Goal: Task Accomplishment & Management: Complete application form

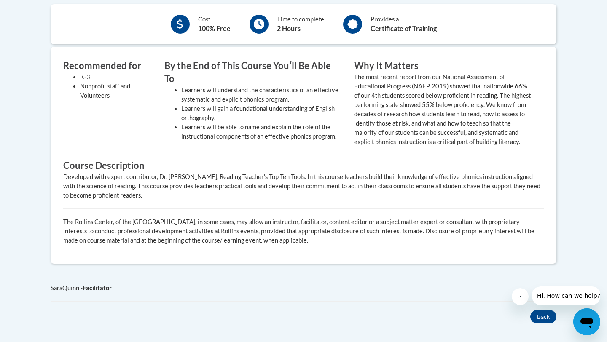
scroll to position [344, 0]
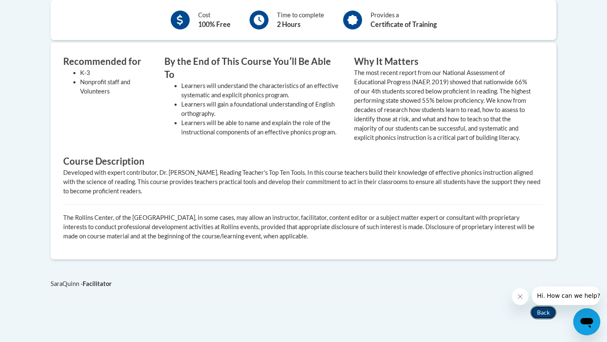
click at [547, 320] on button "Back" at bounding box center [544, 312] width 26 height 13
click at [518, 296] on icon "Close message from company" at bounding box center [520, 297] width 7 height 7
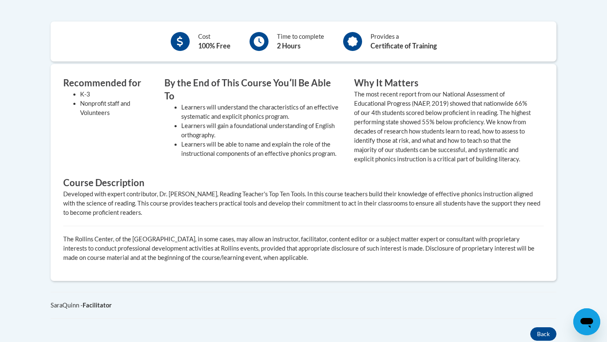
scroll to position [330, 0]
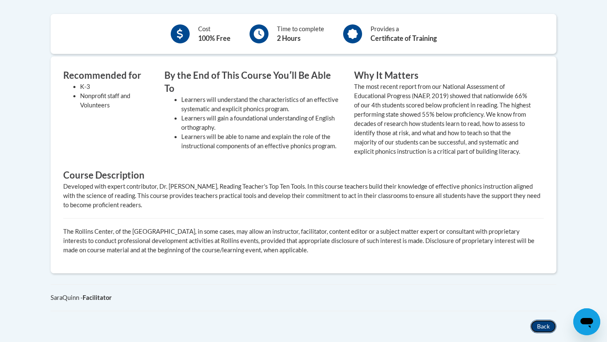
click at [540, 332] on button "Back" at bounding box center [544, 326] width 26 height 13
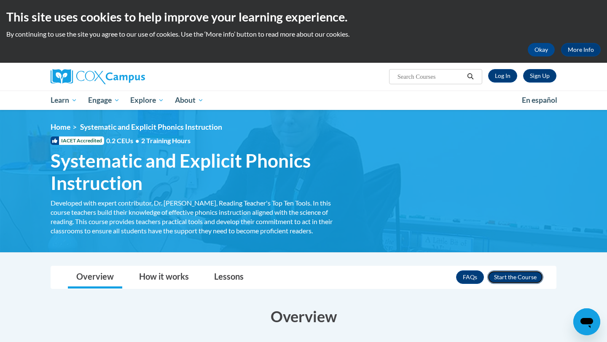
click at [502, 279] on button "Enroll" at bounding box center [516, 277] width 56 height 13
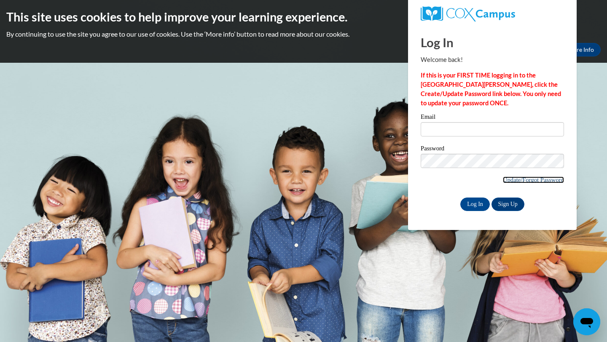
click at [508, 179] on link "Update/Forgot Password" at bounding box center [533, 180] width 61 height 7
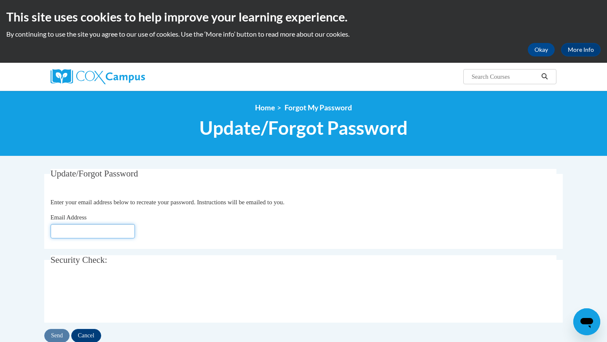
click at [88, 231] on input "Email Address" at bounding box center [93, 231] width 84 height 14
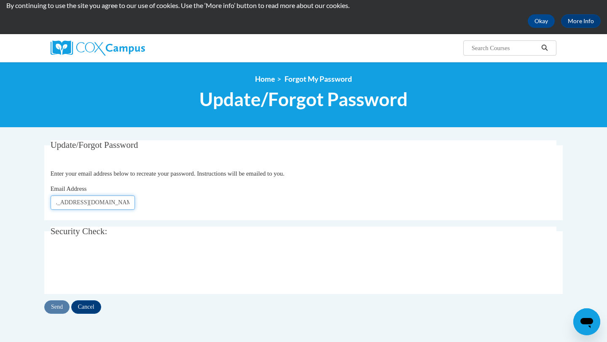
scroll to position [37, 0]
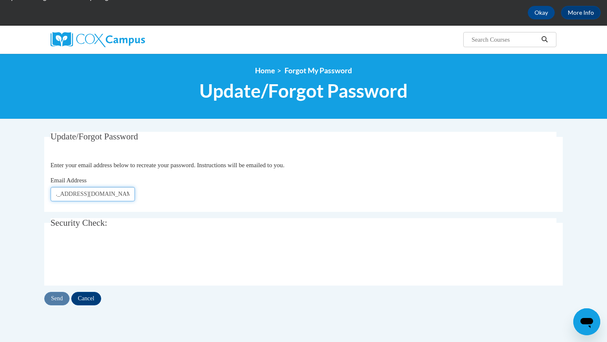
type input "apowe120@students.kennesaw.edu"
click at [62, 301] on input "Send" at bounding box center [56, 298] width 25 height 13
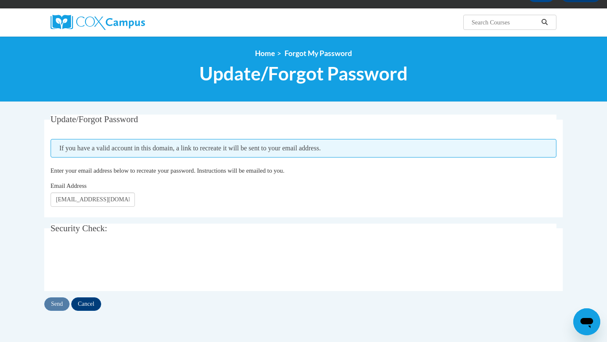
scroll to position [56, 0]
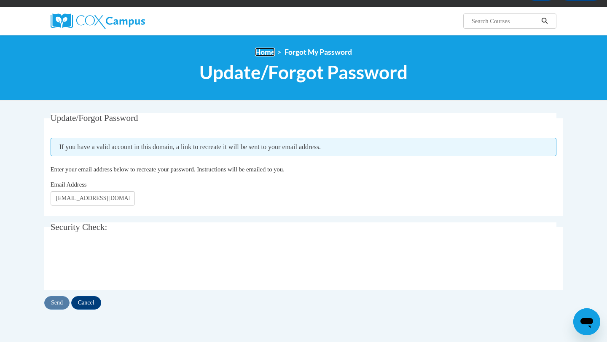
click at [268, 54] on link "Home" at bounding box center [265, 52] width 20 height 9
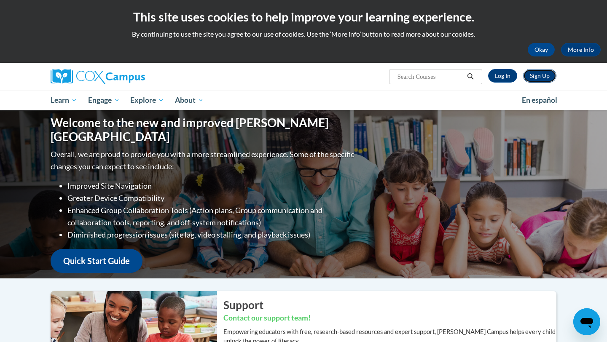
click at [536, 76] on link "Sign Up" at bounding box center [539, 75] width 33 height 13
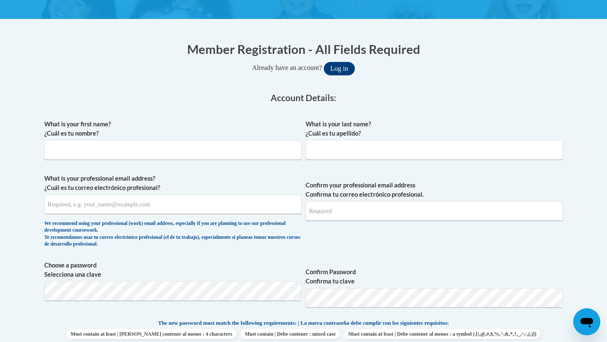
scroll to position [143, 0]
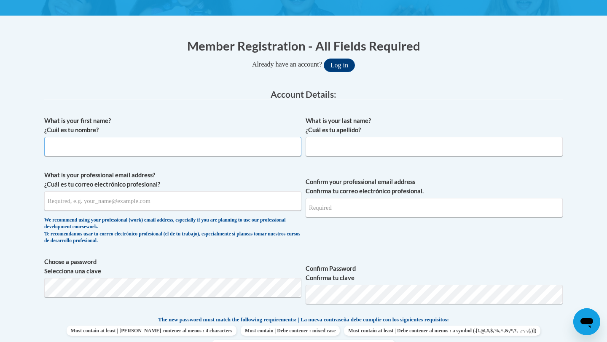
click at [203, 149] on input "What is your first name? ¿Cuál es tu nombre?" at bounding box center [172, 146] width 257 height 19
type input "[PERSON_NAME]"
click at [337, 151] on input "What is your last name? ¿Cuál es tu apellido?" at bounding box center [434, 146] width 257 height 19
type input "[PERSON_NAME]"
click at [232, 207] on input "What is your professional email address? ¿Cuál es tu correo electrónico profesi…" at bounding box center [172, 200] width 257 height 19
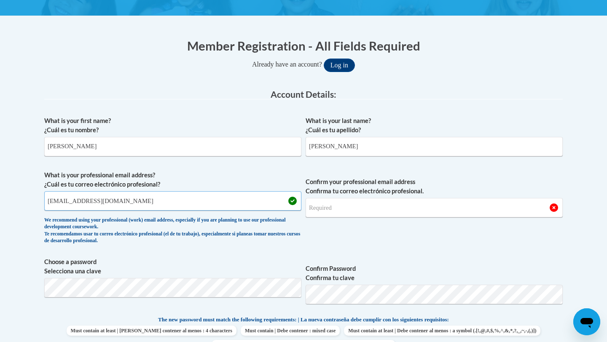
type input "apowe120@students.kennesaw.edu"
click at [324, 213] on input "Confirm your professional email address Confirma tu correo electrónico profesio…" at bounding box center [434, 207] width 257 height 19
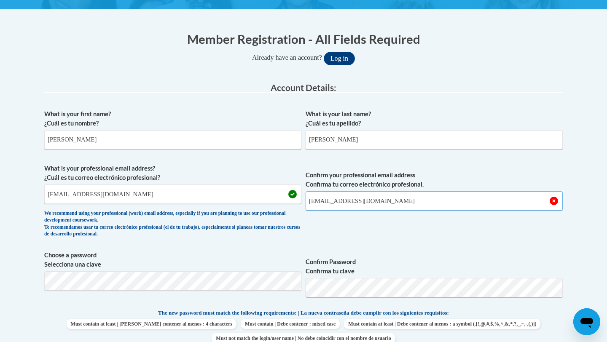
type input "apowe120@students.kennesaw.edu"
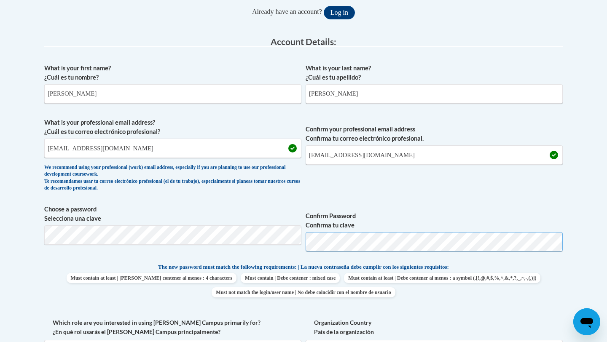
scroll to position [197, 0]
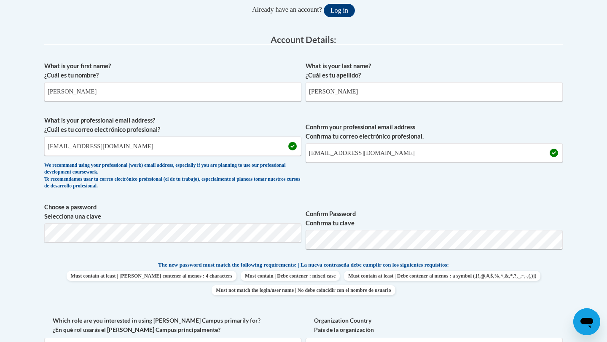
click at [393, 210] on label "Confirm Password Confirma tu clave" at bounding box center [434, 219] width 257 height 19
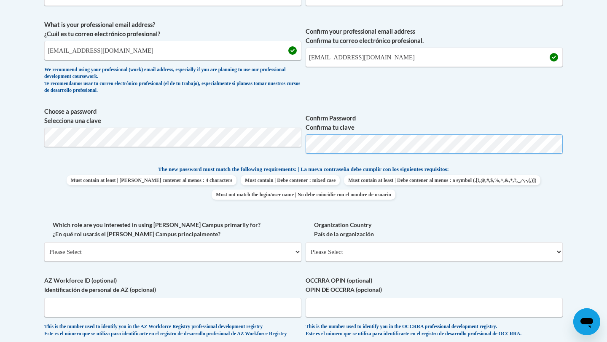
scroll to position [321, 0]
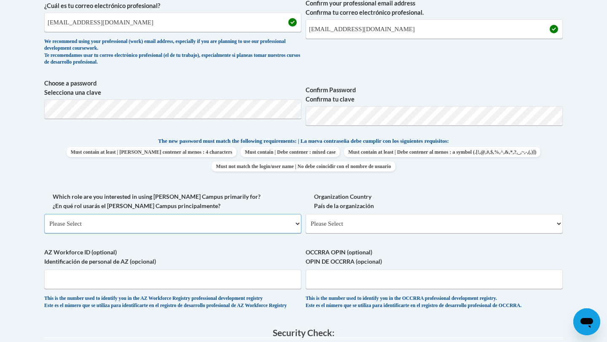
click at [117, 223] on select "Please Select College/University | Colegio/Universidad Community/Nonprofit Part…" at bounding box center [172, 223] width 257 height 19
select select "5a18ea06-2b54-4451-96f2-d152daf9eac5"
click at [44, 214] on select "Please Select College/University | Colegio/Universidad Community/Nonprofit Part…" at bounding box center [172, 223] width 257 height 19
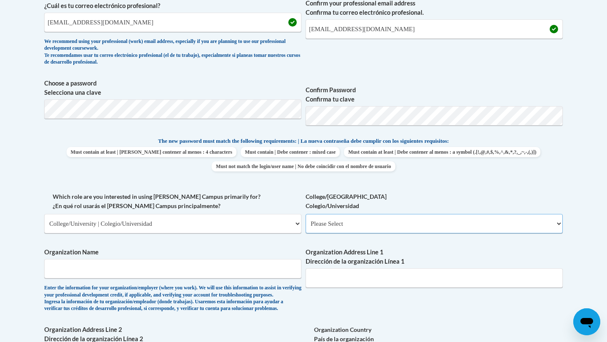
click at [346, 222] on select "Please Select College/University Staff | Empleado universitario College/Univers…" at bounding box center [434, 223] width 257 height 19
select select "99b32b07-cffc-426c-8bf6-0cd77760d84b"
click at [306, 214] on select "Please Select College/University Staff | Empleado universitario College/Univers…" at bounding box center [434, 223] width 257 height 19
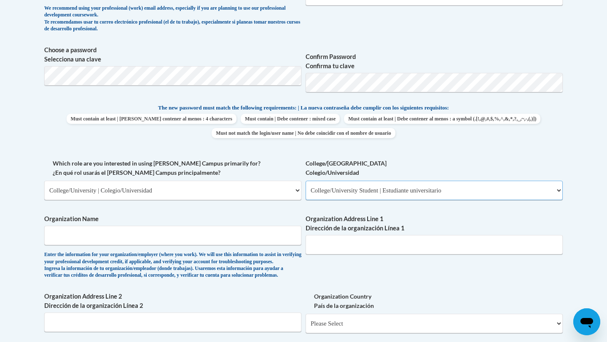
scroll to position [356, 0]
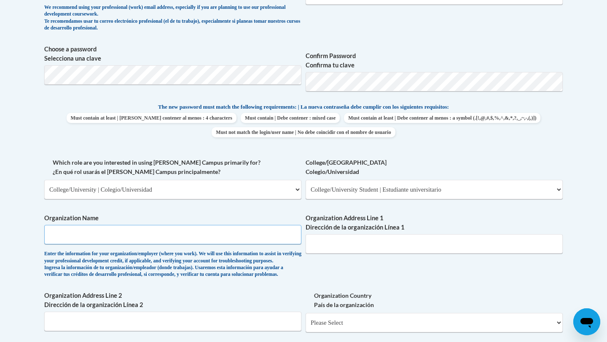
click at [208, 243] on input "Organization Name" at bounding box center [172, 234] width 257 height 19
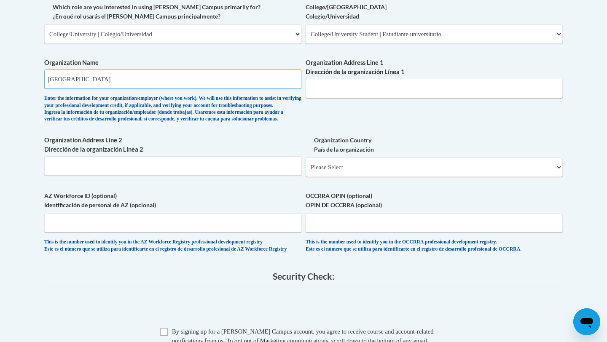
scroll to position [519, 0]
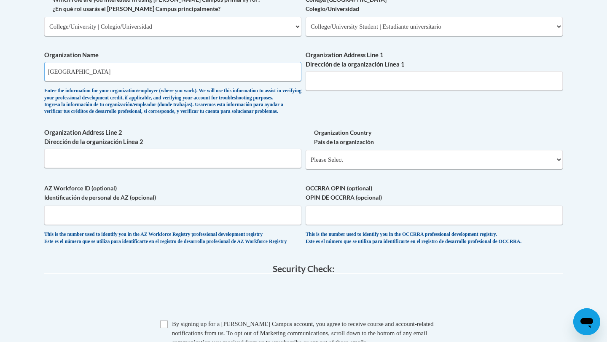
type input "Kennesaw State University"
click at [343, 170] on select "Please Select United States | Estados Unidos Outside of the United States | Fue…" at bounding box center [434, 159] width 257 height 19
select select "ad49bcad-a171-4b2e-b99c-48b446064914"
click at [306, 164] on select "Please Select United States | Estados Unidos Outside of the United States | Fue…" at bounding box center [434, 159] width 257 height 19
select select
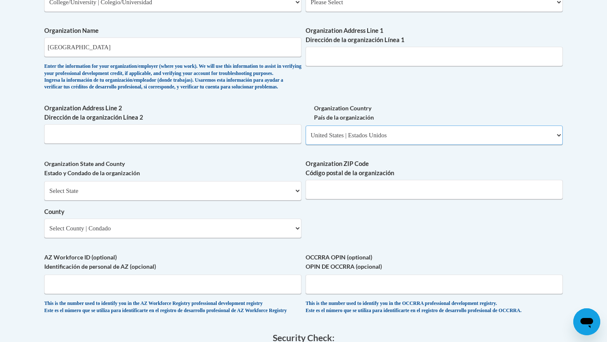
scroll to position [496, 0]
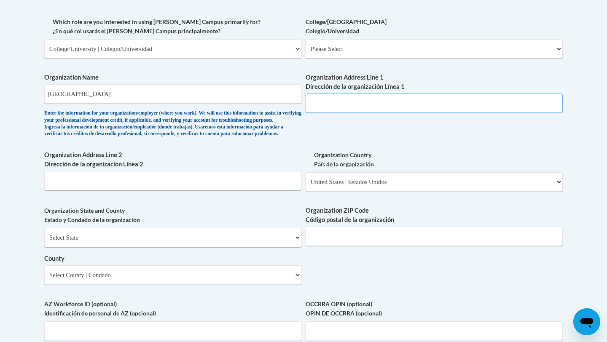
click at [364, 107] on input "Organization Address Line 1 Dirección de la organización Línea 1" at bounding box center [434, 103] width 257 height 19
type input "1000 Chastain Rd NW, Kennesaw GA"
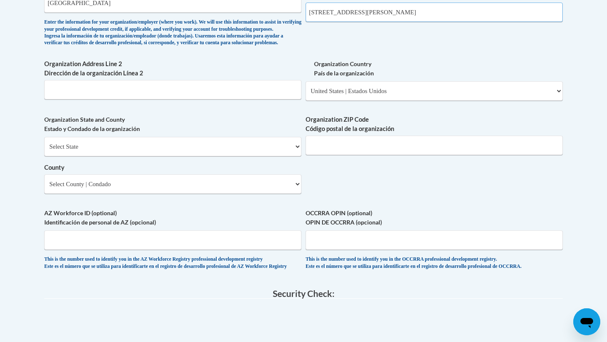
scroll to position [691, 0]
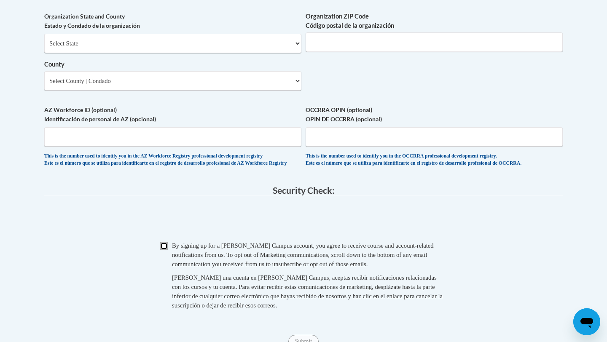
click at [165, 250] on input "Checkbox" at bounding box center [164, 247] width 8 height 8
checkbox input "true"
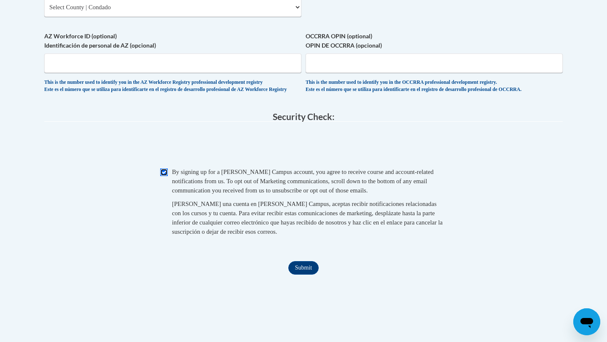
scroll to position [774, 0]
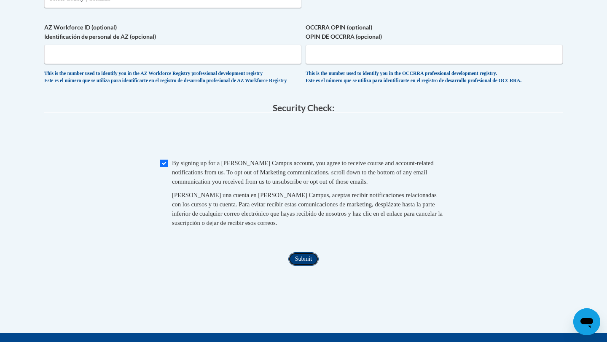
click at [300, 266] on input "Submit" at bounding box center [304, 259] width 30 height 13
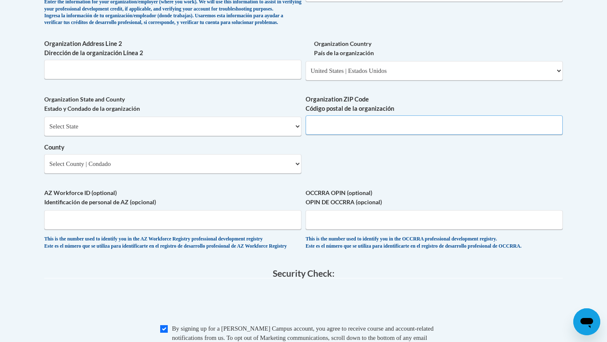
scroll to position [607, 0]
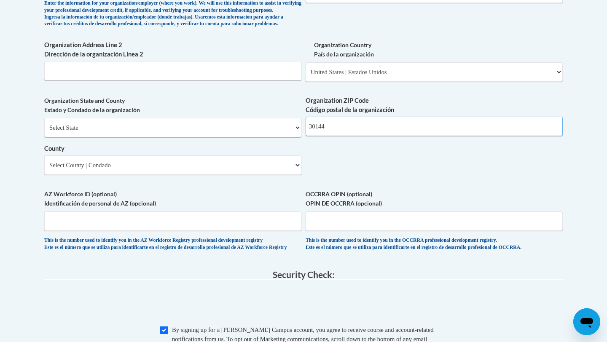
type input "30144"
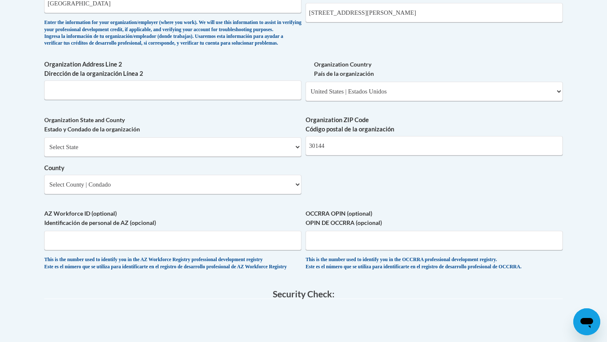
scroll to position [577, 0]
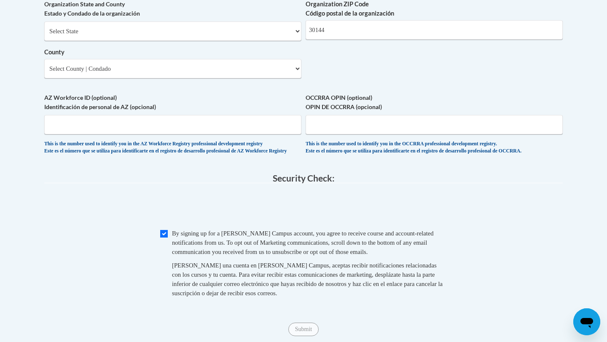
scroll to position [714, 0]
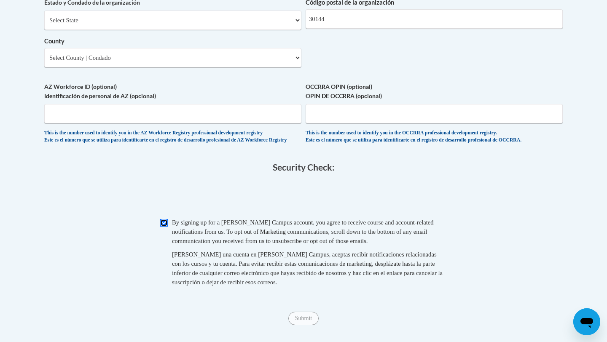
click at [165, 227] on input "Checkbox" at bounding box center [164, 223] width 8 height 8
checkbox input "true"
click at [312, 326] on input "Submit" at bounding box center [304, 318] width 30 height 13
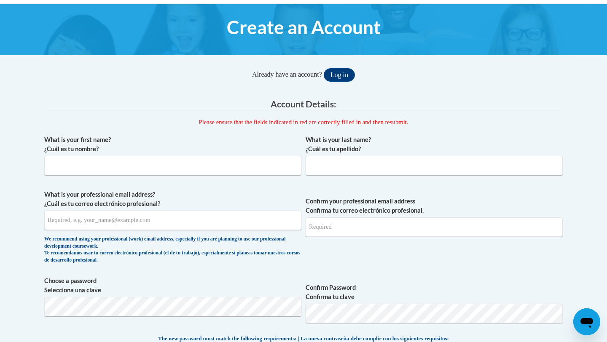
scroll to position [88, 0]
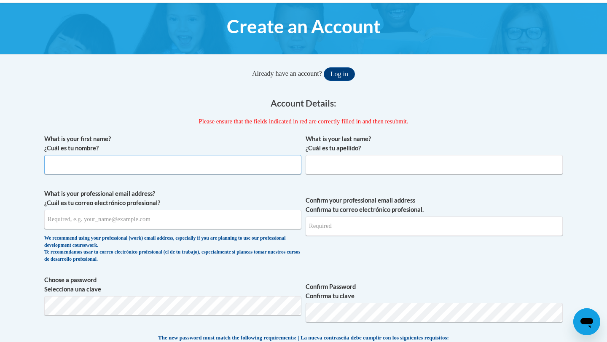
click at [202, 169] on input "What is your first name? ¿Cuál es tu nombre?" at bounding box center [172, 164] width 257 height 19
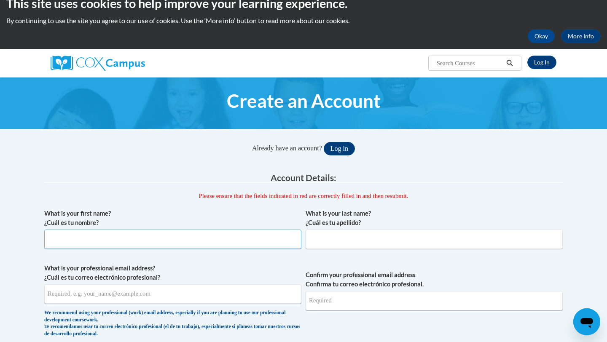
scroll to position [0, 0]
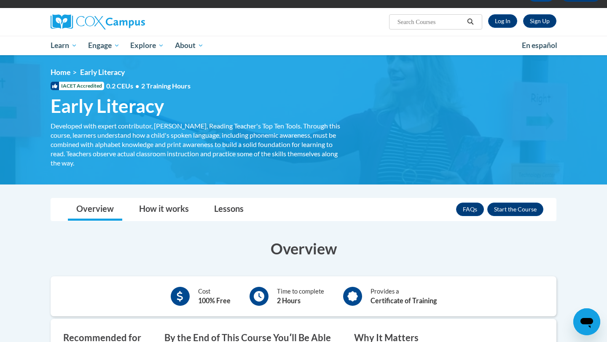
scroll to position [57, 0]
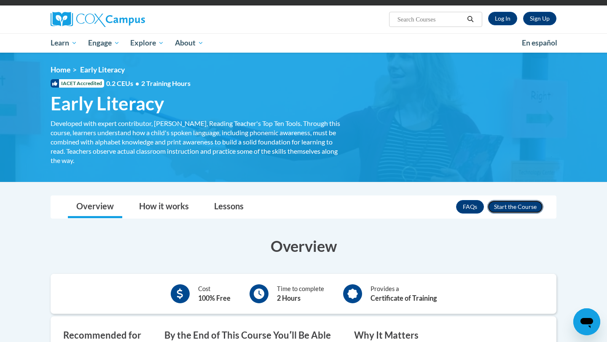
click at [509, 206] on button "Enroll" at bounding box center [516, 206] width 56 height 13
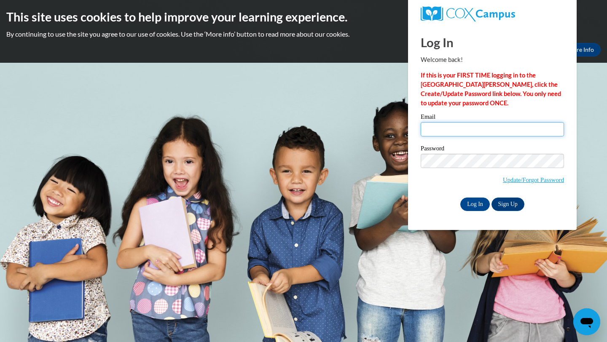
click at [444, 128] on input "Email" at bounding box center [492, 129] width 143 height 14
type input "[EMAIL_ADDRESS][DOMAIN_NAME]"
click at [483, 205] on input "Log In" at bounding box center [476, 204] width 30 height 13
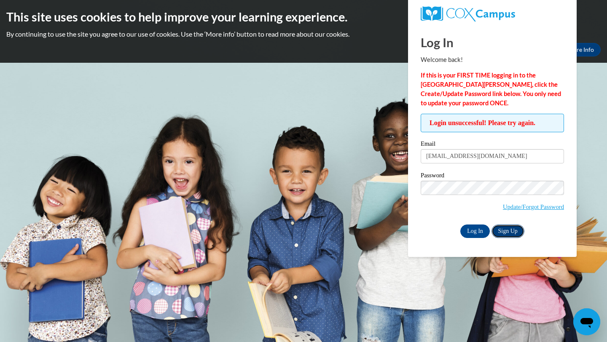
click at [507, 228] on link "Sign Up" at bounding box center [508, 231] width 33 height 13
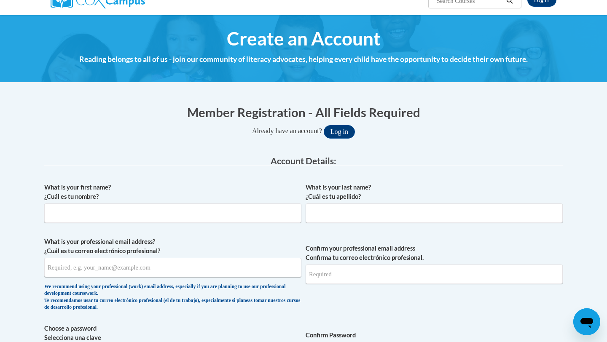
scroll to position [83, 0]
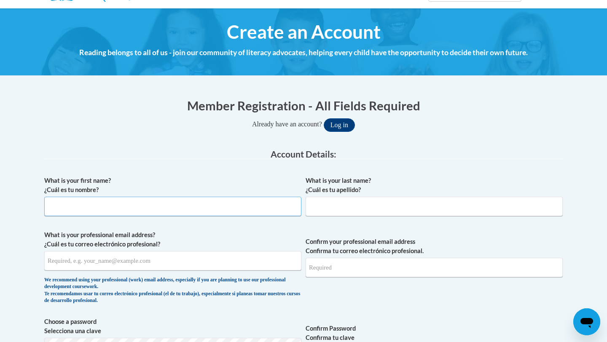
click at [229, 213] on input "What is your first name? ¿Cuál es tu nombre?" at bounding box center [172, 206] width 257 height 19
type input "[PERSON_NAME]"
click at [326, 209] on input "What is your last name? ¿Cuál es tu apellido?" at bounding box center [434, 206] width 257 height 19
type input "[PERSON_NAME]"
click at [241, 258] on input "What is your professional email address? ¿Cuál es tu correo electrónico profesi…" at bounding box center [172, 260] width 257 height 19
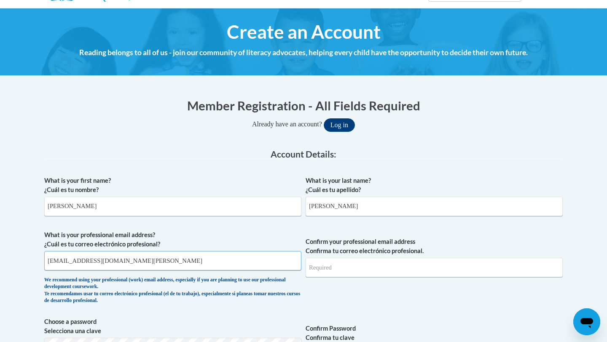
type input "[EMAIL_ADDRESS][DOMAIN_NAME][PERSON_NAME]"
click at [324, 269] on input "Confirm your professional email address Confirma tu correo electrónico profesio…" at bounding box center [434, 267] width 257 height 19
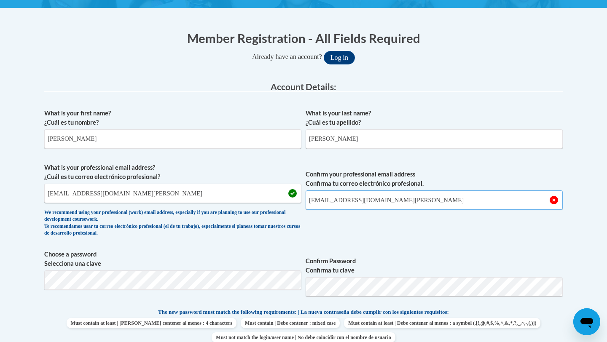
scroll to position [155, 0]
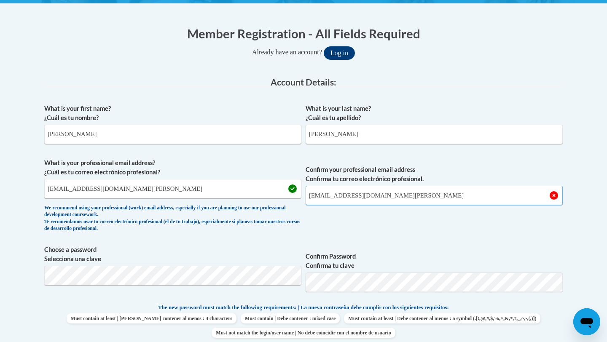
type input "[EMAIL_ADDRESS][DOMAIN_NAME][PERSON_NAME]"
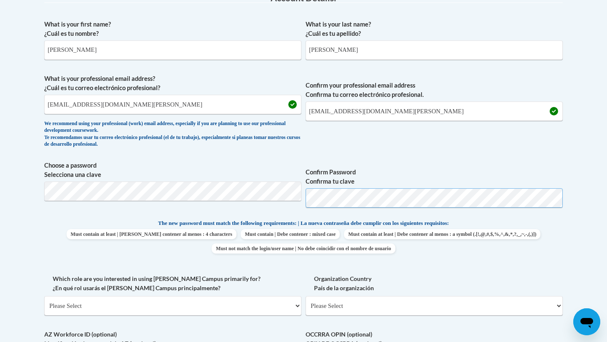
scroll to position [246, 0]
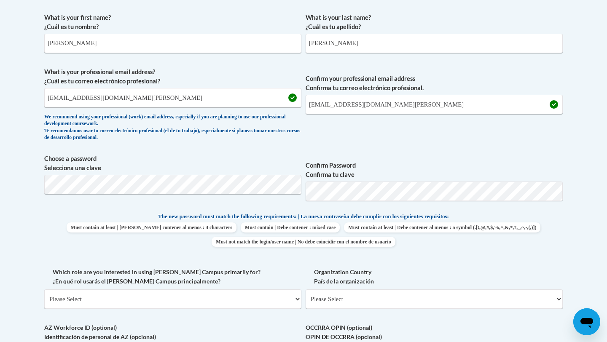
click at [275, 271] on label "Which role are you interested in using [PERSON_NAME] Campus primarily for? ¿En …" at bounding box center [172, 277] width 257 height 19
click at [275, 290] on select "Please Select College/University | Colegio/Universidad Community/Nonprofit Part…" at bounding box center [172, 299] width 257 height 19
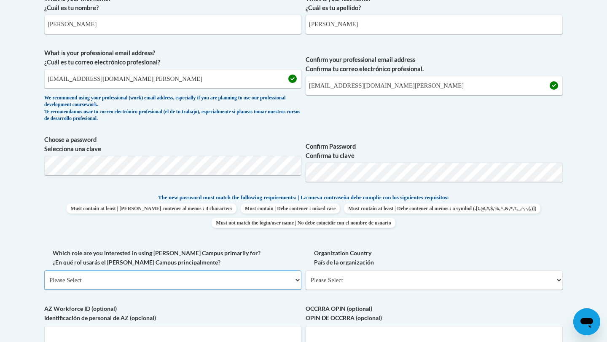
scroll to position [275, 0]
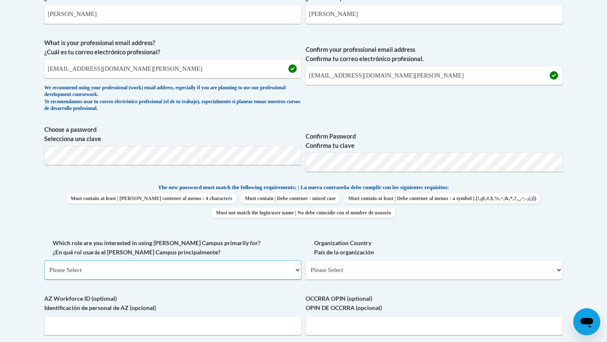
click at [267, 273] on select "Please Select College/University | Colegio/Universidad Community/Nonprofit Part…" at bounding box center [172, 270] width 257 height 19
select select "5a18ea06-2b54-4451-96f2-d152daf9eac5"
click at [44, 261] on select "Please Select College/University | Colegio/Universidad Community/Nonprofit Part…" at bounding box center [172, 270] width 257 height 19
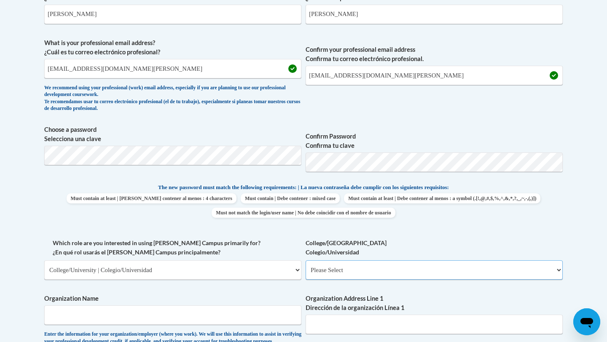
click at [352, 270] on select "Please Select College/University Staff | Empleado universitario College/Univers…" at bounding box center [434, 270] width 257 height 19
select select "99b32b07-cffc-426c-8bf6-0cd77760d84b"
click at [306, 261] on select "Please Select College/University Staff | Empleado universitario College/Univers…" at bounding box center [434, 270] width 257 height 19
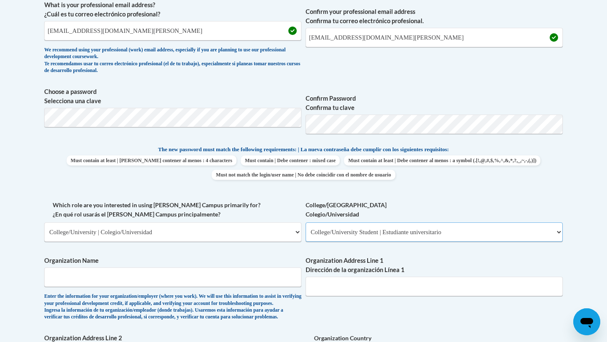
scroll to position [313, 0]
click at [283, 280] on input "Organization Name" at bounding box center [172, 276] width 257 height 19
type input "Kennesaw State University"
click at [338, 286] on input "Organization Address Line 1 Dirección de la organización Línea 1" at bounding box center [434, 286] width 257 height 19
type input "1000 Chastain Rd NW, Kennesaw GA"
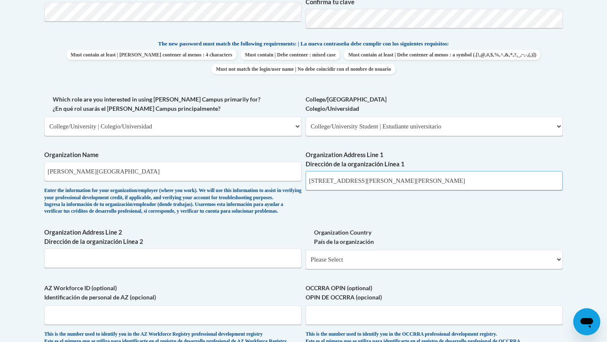
scroll to position [420, 0]
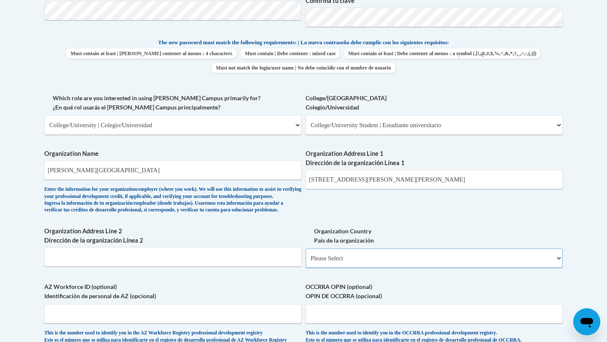
click at [352, 268] on select "Please Select United States | Estados Unidos Outside of the United States | Fue…" at bounding box center [434, 258] width 257 height 19
select select "ad49bcad-a171-4b2e-b99c-48b446064914"
click at [306, 262] on select "Please Select United States | Estados Unidos Outside of the United States | Fue…" at bounding box center [434, 258] width 257 height 19
select select
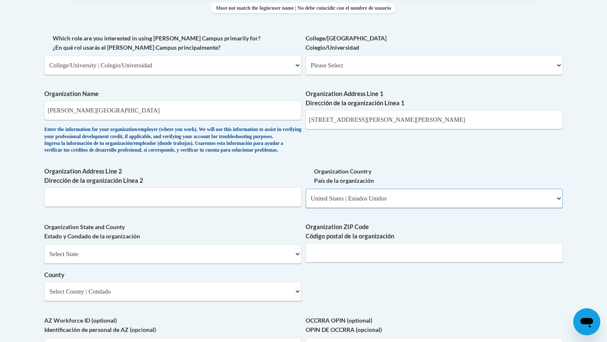
scroll to position [480, 0]
click at [247, 264] on select "Select State Alabama Alaska Arizona Arkansas California Colorado Connecticut De…" at bounding box center [172, 253] width 257 height 19
select select "Georgia"
click at [44, 258] on select "Select State Alabama Alaska Arizona Arkansas California Colorado Connecticut De…" at bounding box center [172, 253] width 257 height 19
click at [321, 262] on input "Organization ZIP Code Código postal de la organización" at bounding box center [434, 252] width 257 height 19
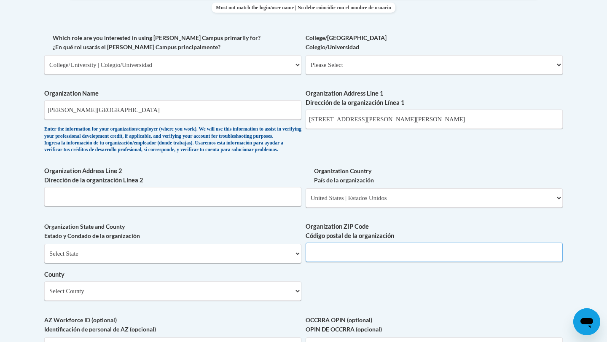
type input "30144"
click at [191, 301] on select "Select County Appling Atkinson Bacon Baker Baldwin Banks Barrow Bartow Ben Hill…" at bounding box center [172, 291] width 257 height 19
click at [44, 296] on select "Select County Appling Atkinson Bacon Baker Baldwin Banks Barrow Bartow Ben Hill…" at bounding box center [172, 291] width 257 height 19
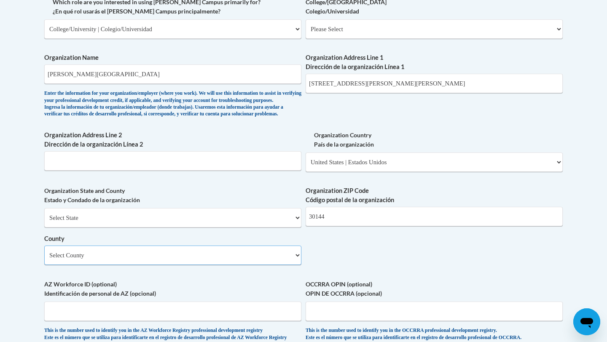
scroll to position [517, 0]
click at [143, 265] on select "Select County Appling Atkinson Bacon Baker Baldwin Banks Barrow Bartow Ben Hill…" at bounding box center [172, 254] width 257 height 19
select select "Cobb"
click at [44, 259] on select "Select County Appling Atkinson Bacon Baker Baldwin Banks Barrow Bartow Ben Hill…" at bounding box center [172, 254] width 257 height 19
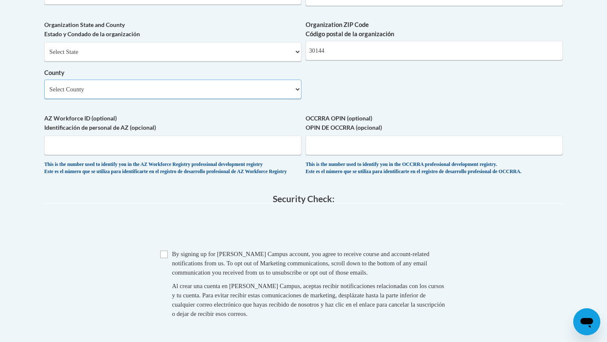
scroll to position [683, 0]
click at [167, 258] on input "Checkbox" at bounding box center [164, 254] width 8 height 8
checkbox input "true"
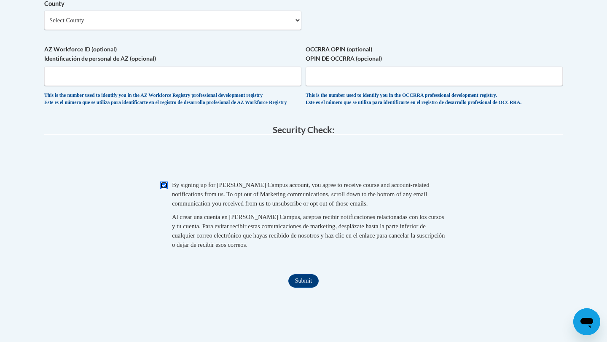
scroll to position [753, 0]
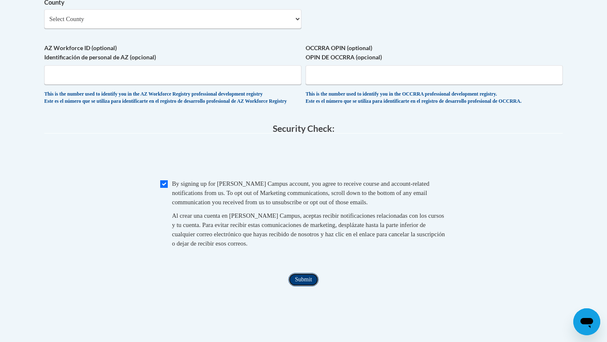
click at [312, 287] on input "Submit" at bounding box center [304, 279] width 30 height 13
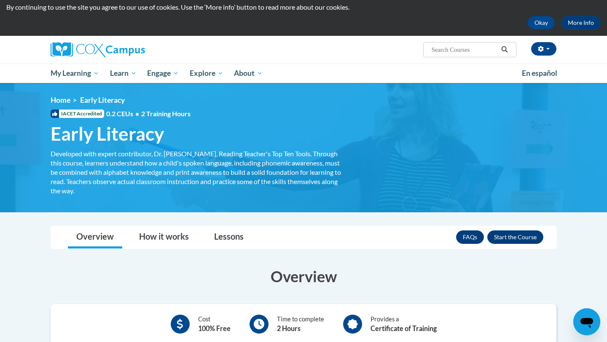
scroll to position [31, 0]
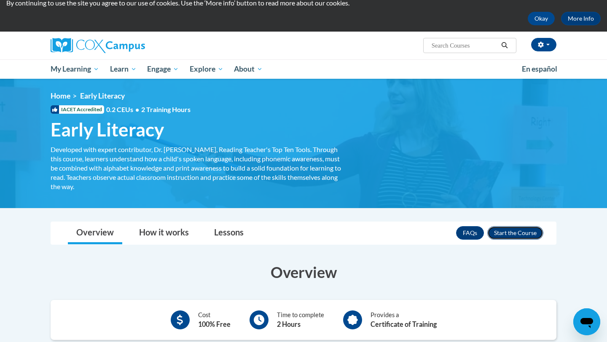
click at [506, 232] on button "Enroll" at bounding box center [516, 233] width 56 height 13
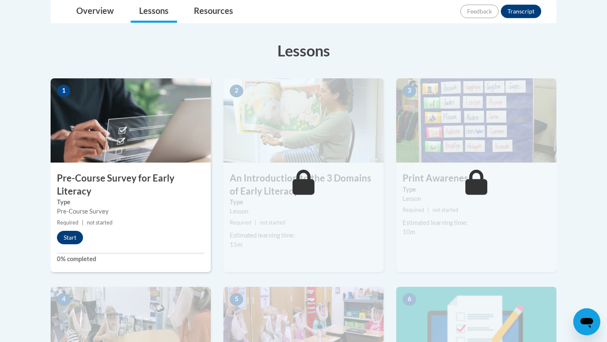
scroll to position [203, 0]
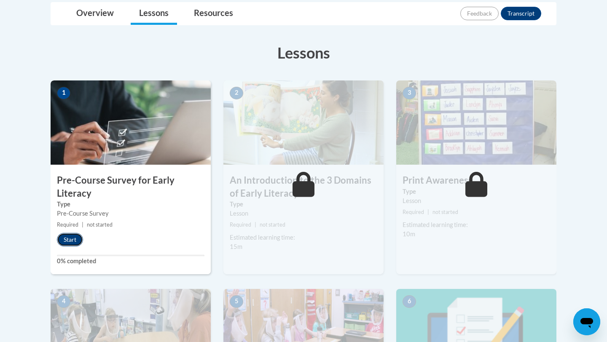
click at [70, 239] on button "Start" at bounding box center [70, 239] width 26 height 13
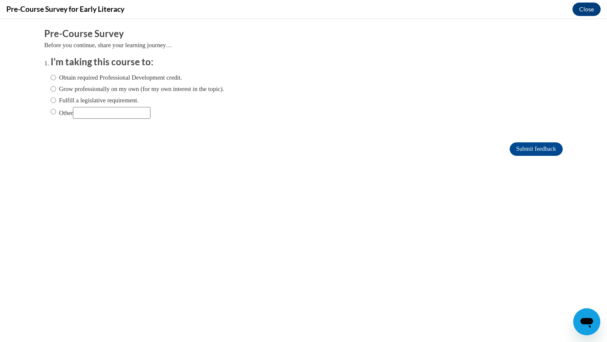
scroll to position [0, 0]
click at [119, 77] on label "Obtain required Professional Development credit." at bounding box center [117, 77] width 132 height 9
click at [56, 77] on input "Obtain required Professional Development credit." at bounding box center [53, 77] width 5 height 9
radio input "true"
click at [534, 152] on input "Submit feedback" at bounding box center [536, 149] width 53 height 13
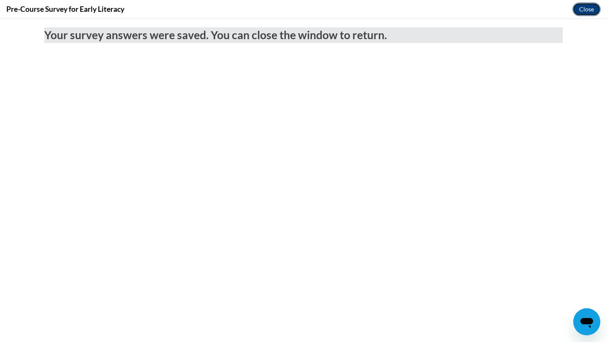
click at [584, 10] on button "Close" at bounding box center [587, 9] width 28 height 13
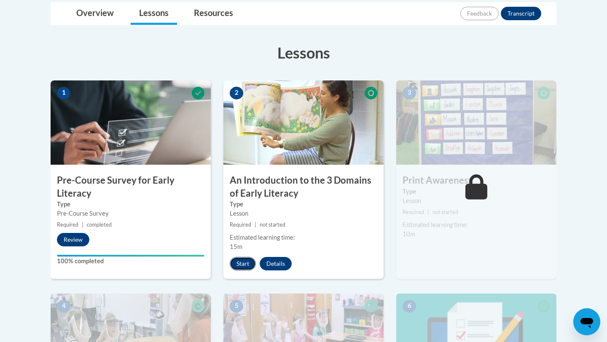
click at [248, 262] on button "Start" at bounding box center [243, 263] width 26 height 13
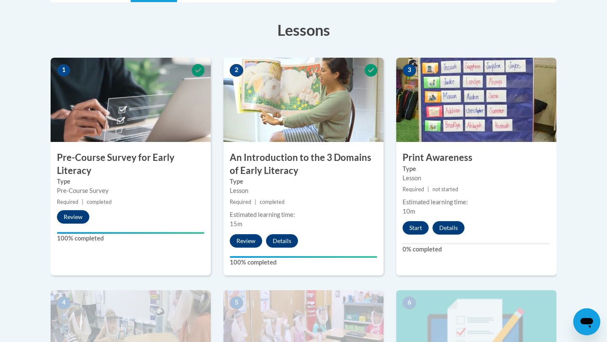
scroll to position [215, 0]
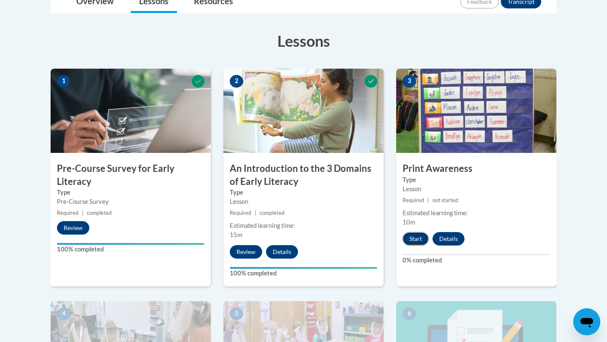
click at [411, 239] on button "Start" at bounding box center [416, 238] width 26 height 13
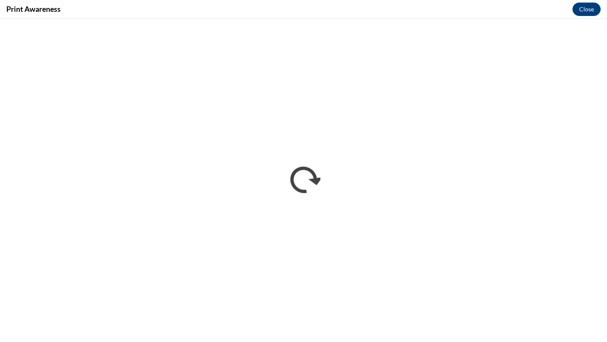
scroll to position [0, 0]
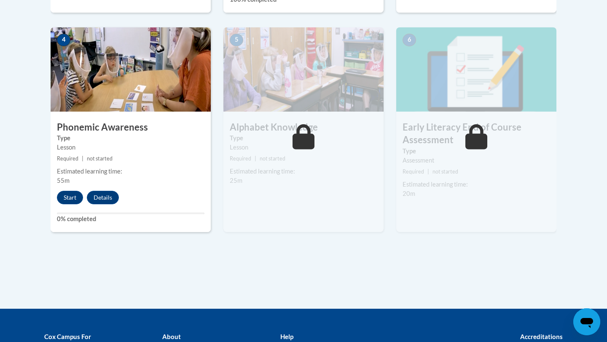
scroll to position [490, 0]
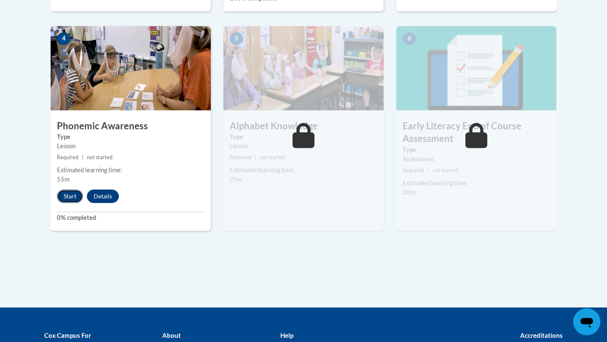
click at [73, 197] on button "Start" at bounding box center [70, 196] width 26 height 13
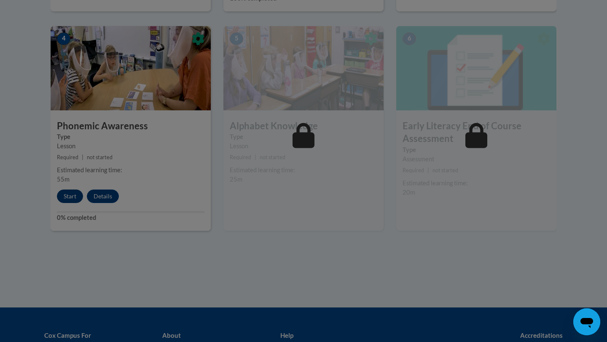
scroll to position [510, 0]
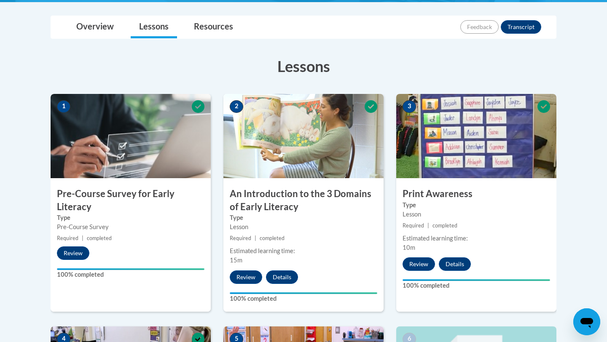
scroll to position [189, 0]
